Goal: Use online tool/utility

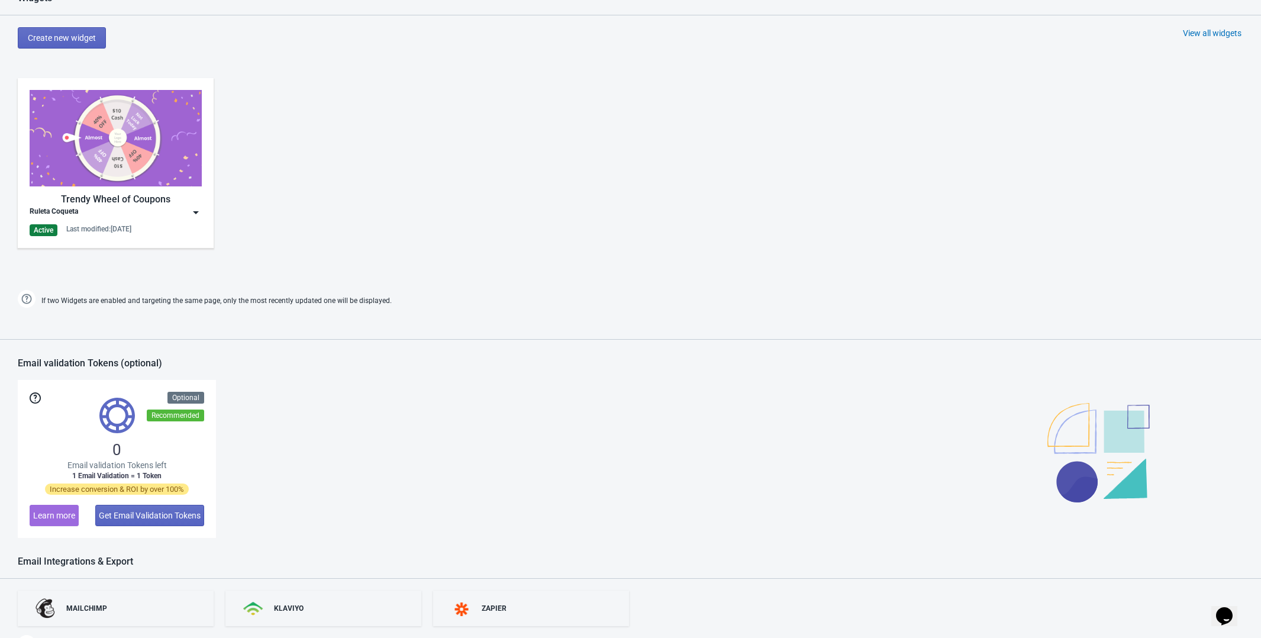
scroll to position [527, 0]
click at [178, 212] on div "Ruleta Coqueta" at bounding box center [116, 212] width 172 height 12
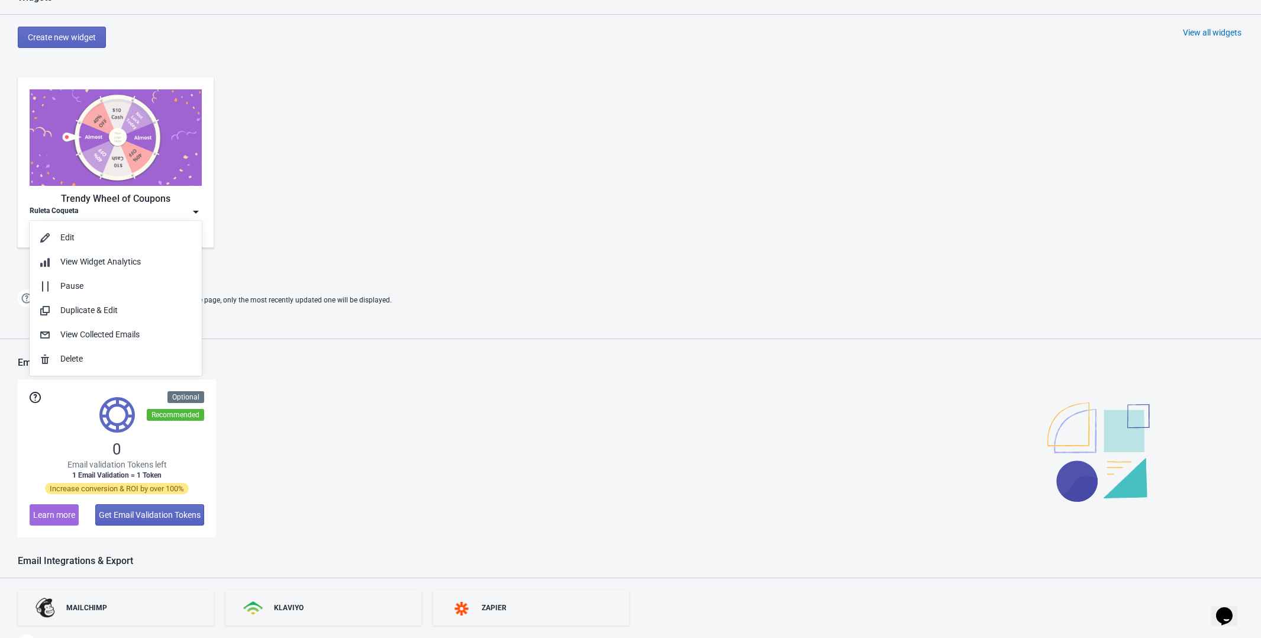
click at [320, 183] on div "Trendy Wheel of Coupons Ruleta Coqueta Active Last modified: [DATE]" at bounding box center [630, 172] width 1261 height 213
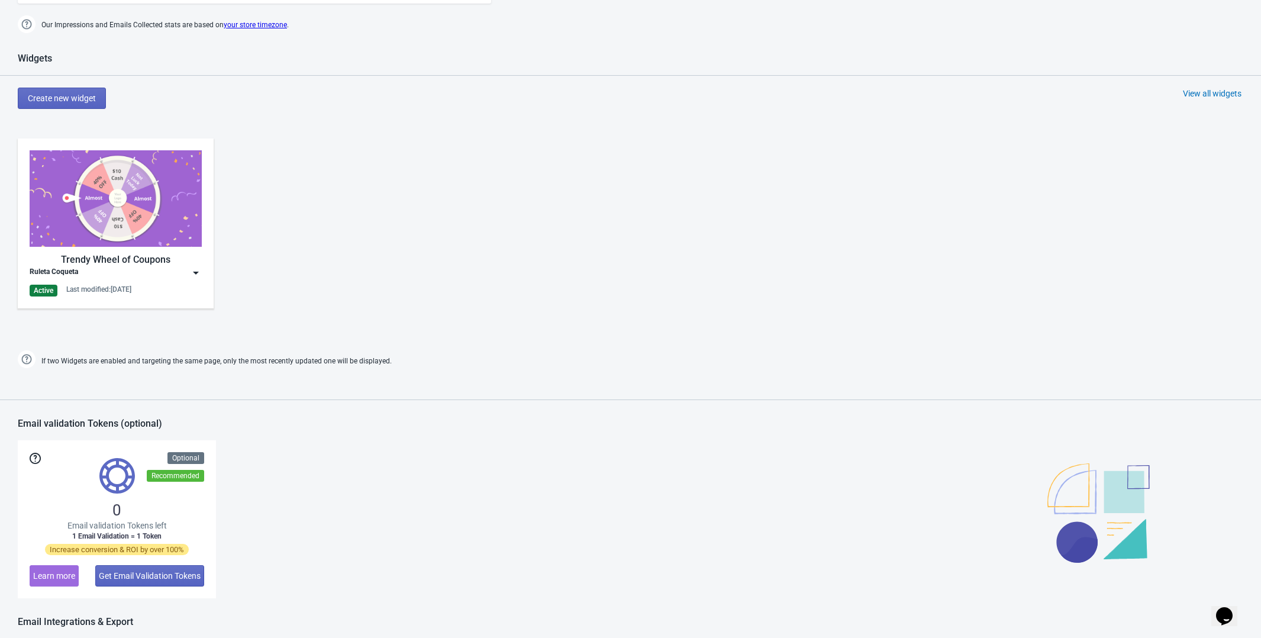
scroll to position [465, 0]
click at [131, 287] on div "Last modified: [DATE]" at bounding box center [98, 290] width 65 height 9
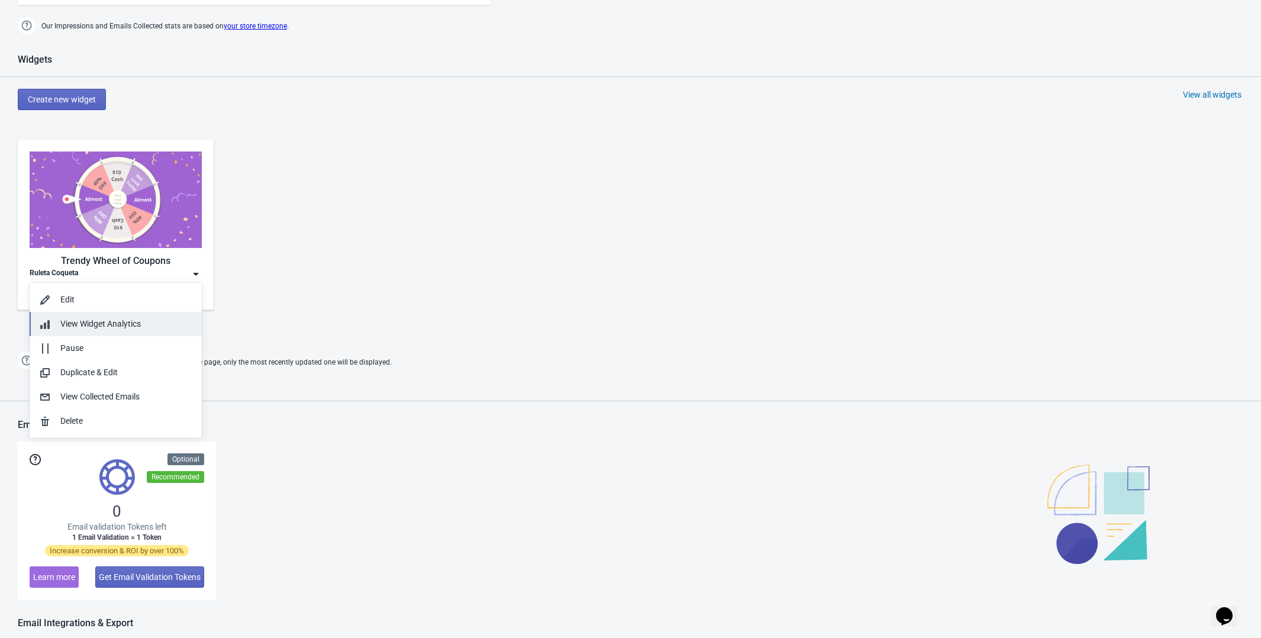
click at [125, 330] on div "View Widget Analytics" at bounding box center [126, 324] width 132 height 12
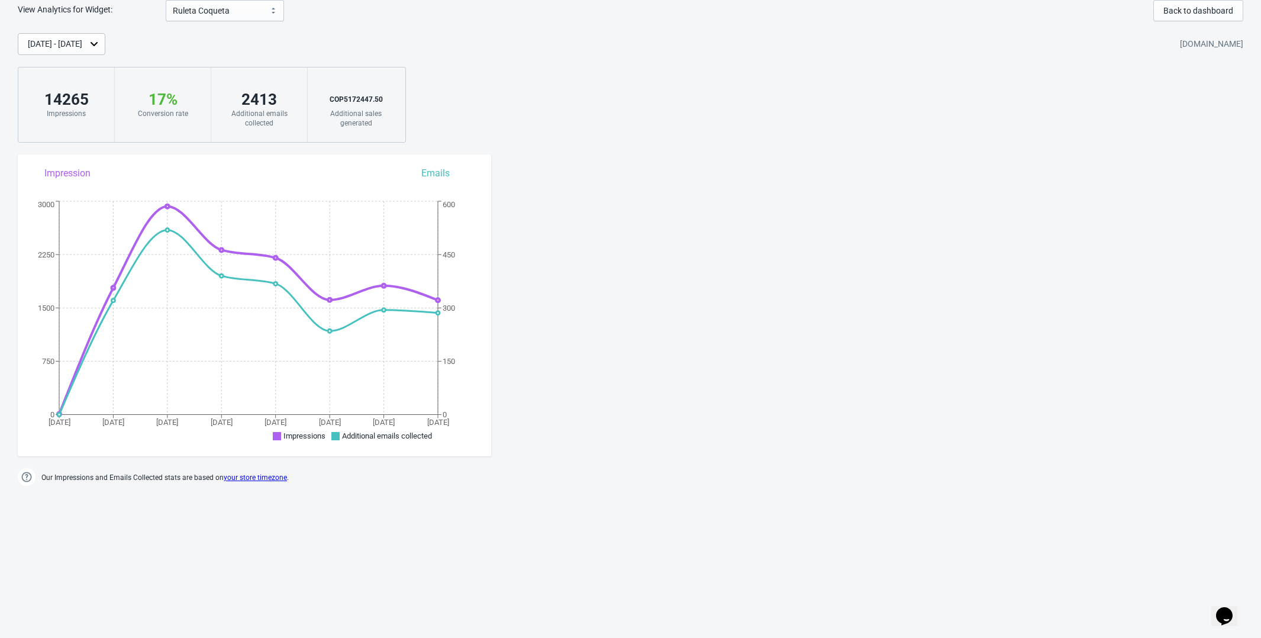
scroll to position [9, 0]
click at [249, 18] on select "Ruleta Coqueta" at bounding box center [225, 13] width 118 height 21
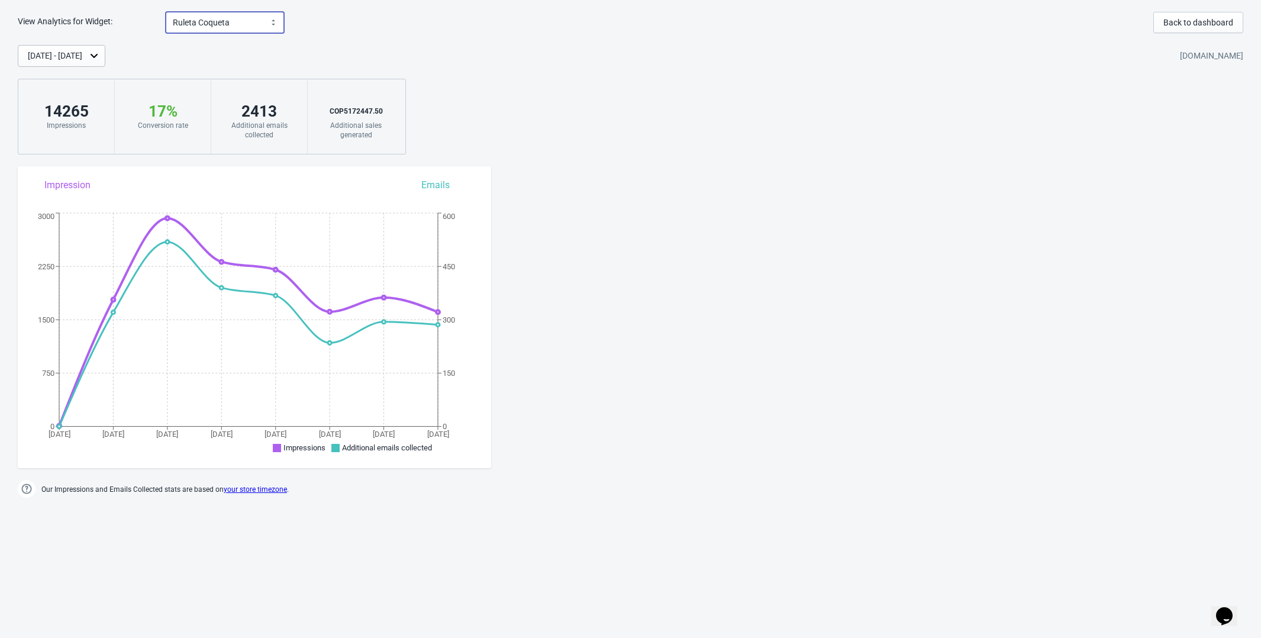
scroll to position [1, 0]
click at [264, 101] on div "2413" at bounding box center [259, 110] width 72 height 19
click at [1222, 30] on button "Back to dashboard" at bounding box center [1198, 21] width 90 height 21
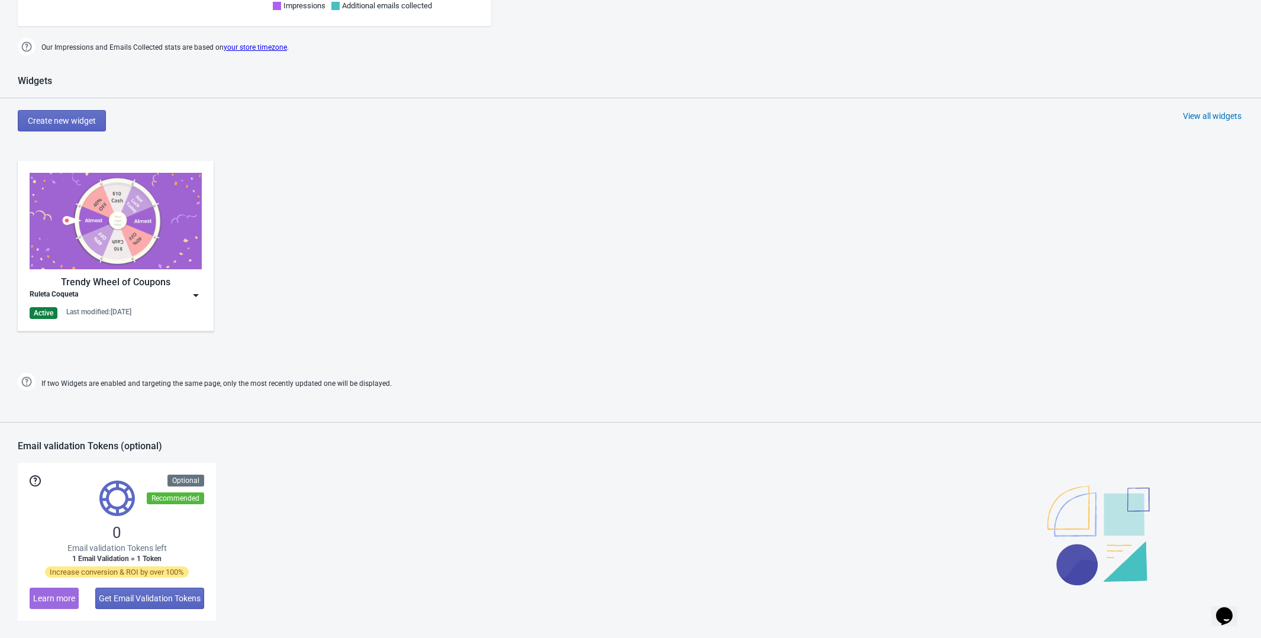
scroll to position [616, 0]
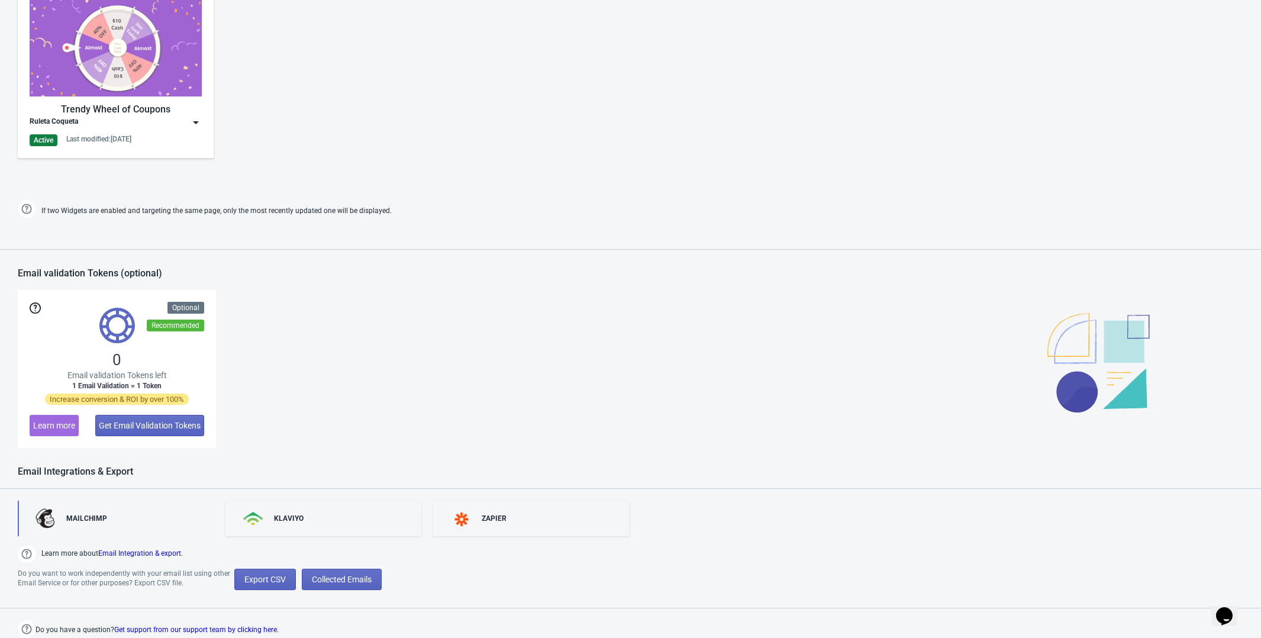
click at [108, 518] on link "MAILCHIMP" at bounding box center [116, 517] width 196 height 35
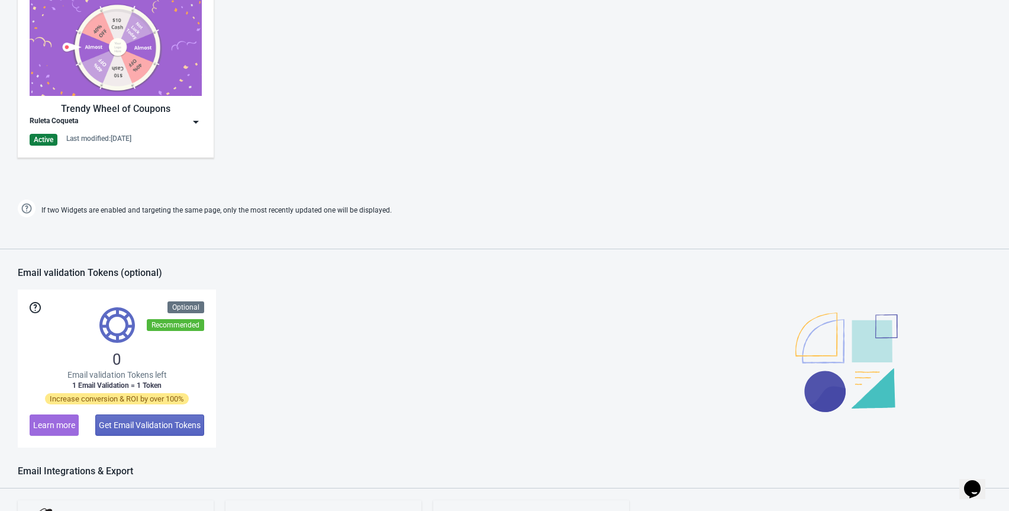
scroll to position [744, 0]
